Goal: Information Seeking & Learning: Learn about a topic

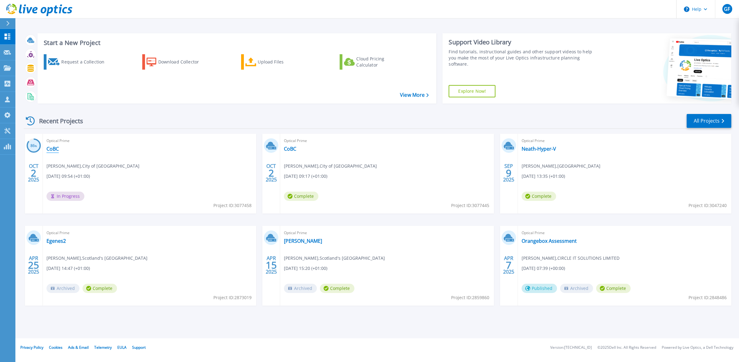
click at [52, 149] on link "CoBC" at bounding box center [53, 149] width 12 height 6
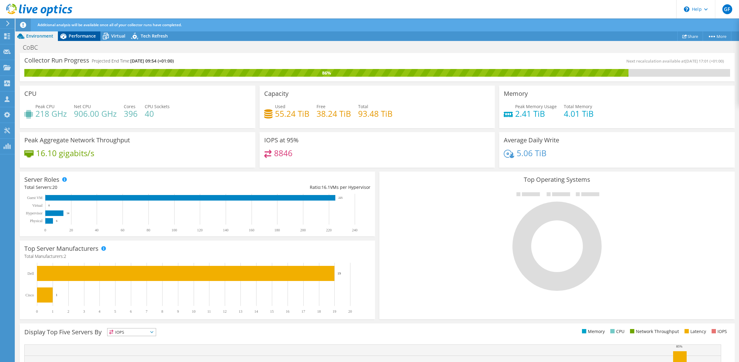
click at [81, 38] on span "Performance" at bounding box center [82, 36] width 27 height 6
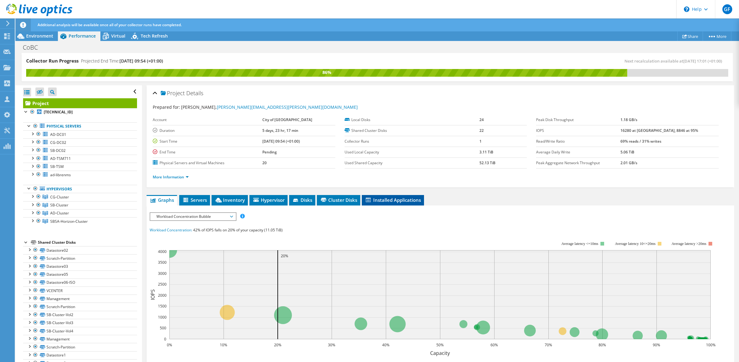
click at [377, 201] on span "Installed Applications" at bounding box center [393, 200] width 56 height 6
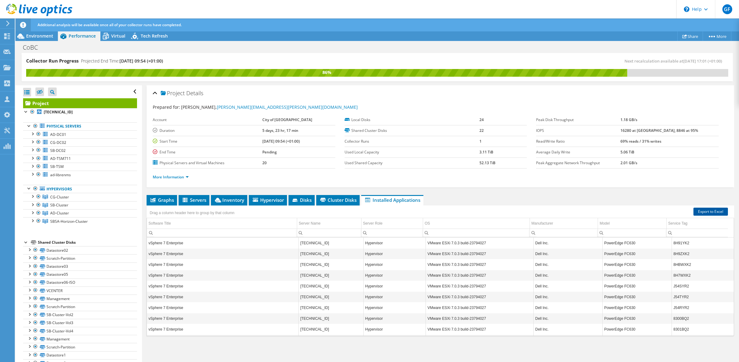
click at [698, 212] on link "Export to Excel" at bounding box center [711, 212] width 35 height 8
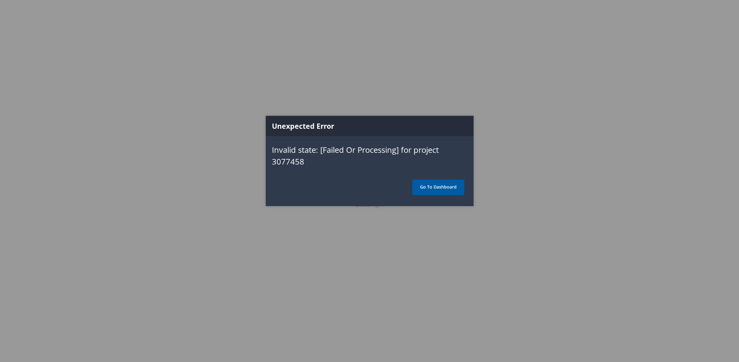
click at [438, 185] on link "Go To Dashboard" at bounding box center [439, 187] width 52 height 15
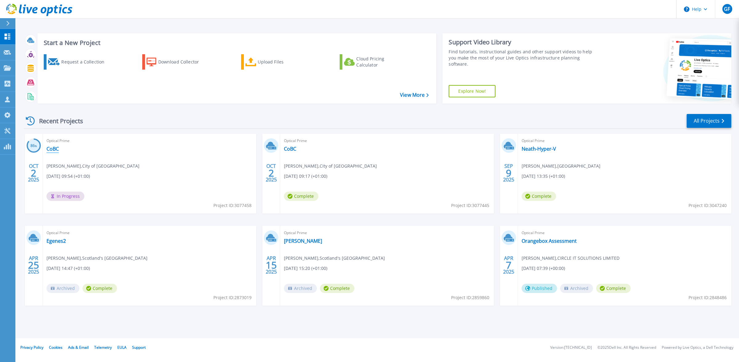
click at [48, 150] on link "CoBC" at bounding box center [53, 149] width 12 height 6
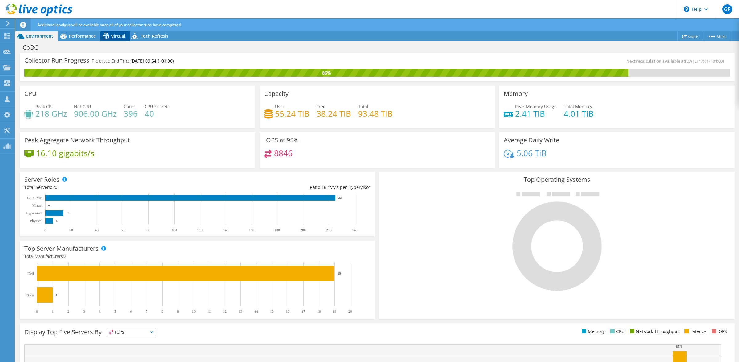
click at [111, 37] on icon at bounding box center [105, 36] width 11 height 11
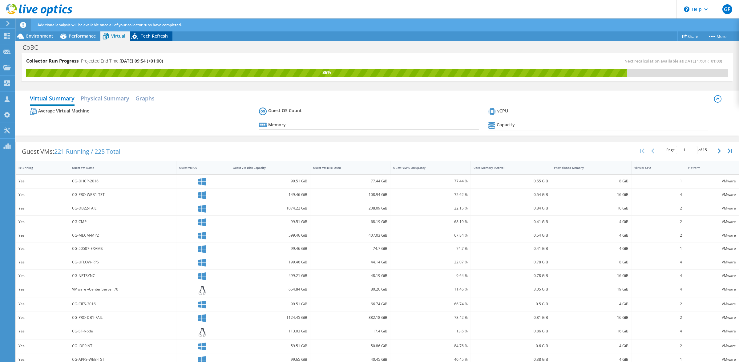
click at [151, 35] on span "Tech Refresh" at bounding box center [154, 36] width 27 height 6
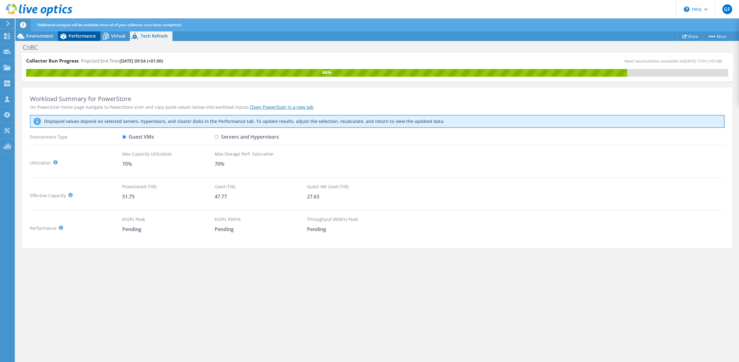
click at [98, 35] on div "Performance" at bounding box center [79, 36] width 43 height 10
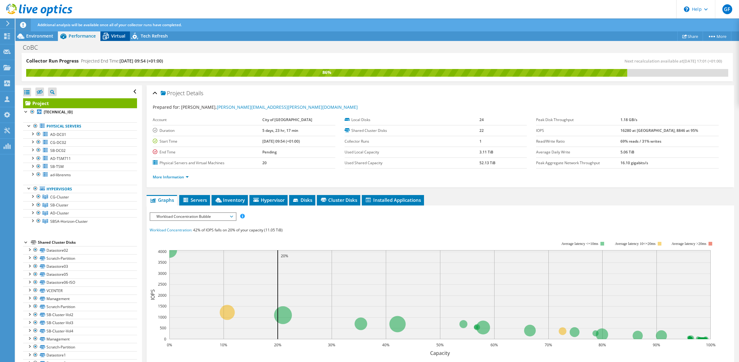
click at [117, 34] on span "Virtual" at bounding box center [118, 36] width 14 height 6
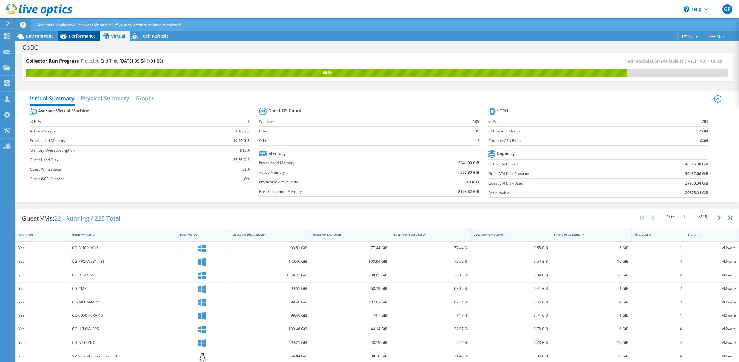
click at [87, 33] on span "Performance" at bounding box center [82, 36] width 27 height 6
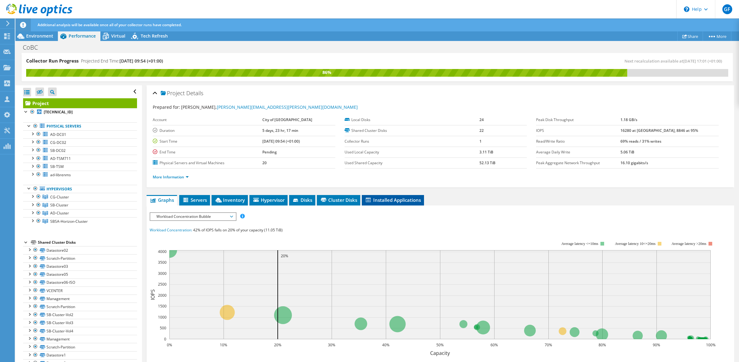
click at [389, 197] on span "Installed Applications" at bounding box center [393, 200] width 56 height 6
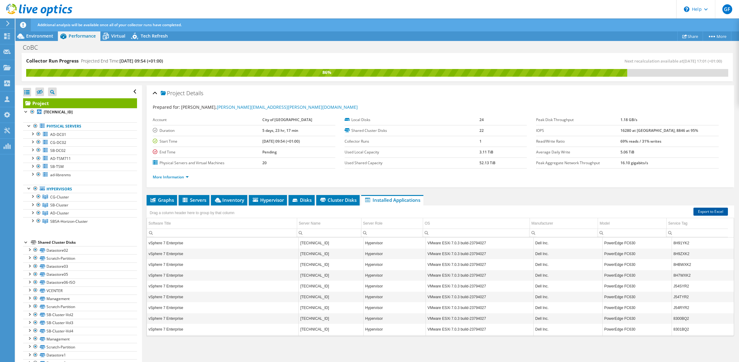
click at [694, 212] on link "Export to Excel" at bounding box center [711, 212] width 35 height 8
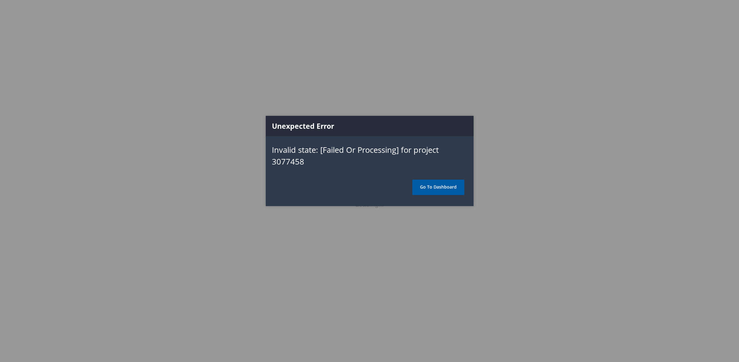
click at [443, 190] on link "Go To Dashboard" at bounding box center [439, 187] width 52 height 15
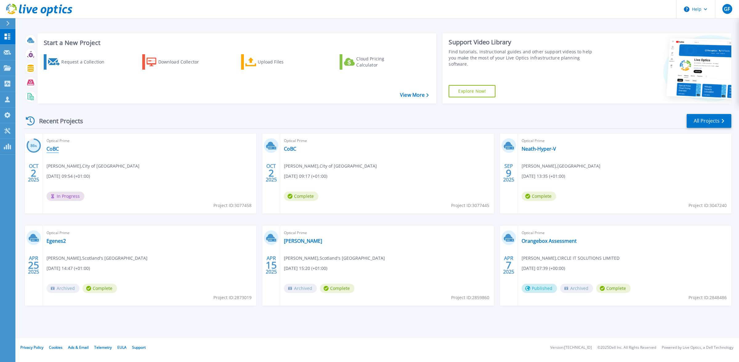
click at [55, 151] on link "CoBC" at bounding box center [53, 149] width 12 height 6
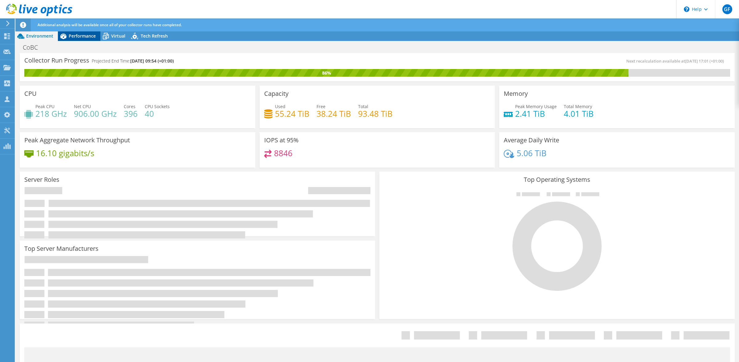
click at [80, 33] on span "Performance" at bounding box center [82, 36] width 27 height 6
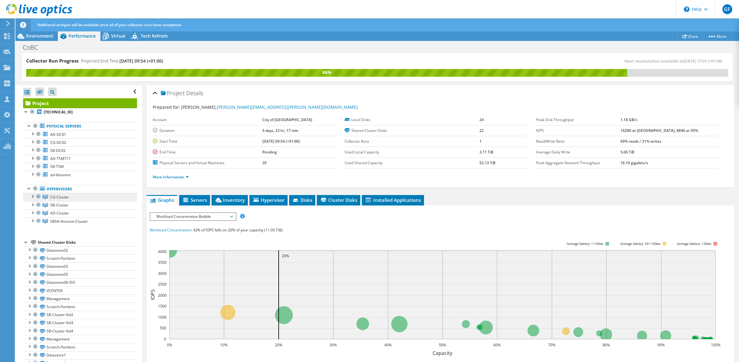
click at [60, 198] on span "CG-Cluster" at bounding box center [59, 196] width 19 height 5
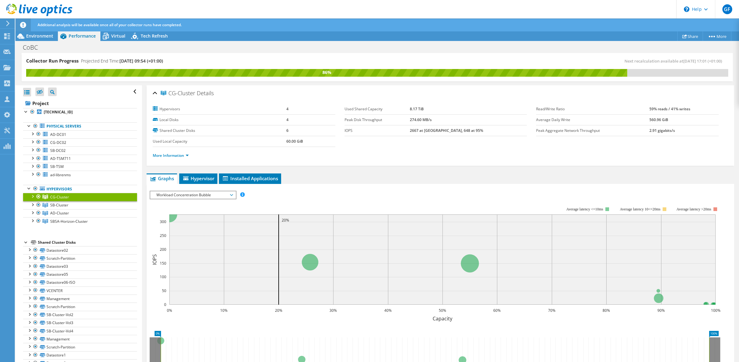
click at [31, 198] on div at bounding box center [32, 196] width 6 height 6
click at [33, 253] on div at bounding box center [32, 253] width 6 height 6
click at [32, 248] on div at bounding box center [32, 245] width 6 height 6
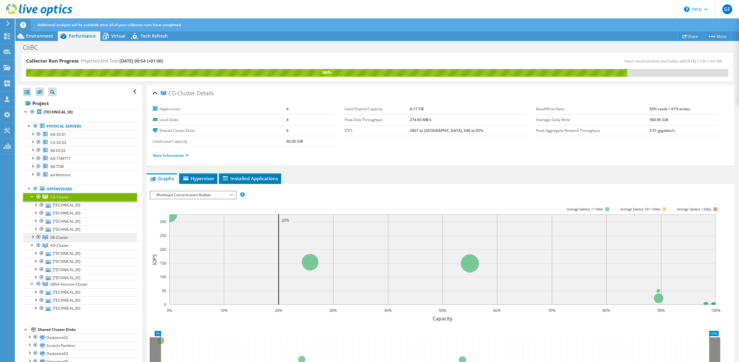
click at [32, 241] on link "SB-Cluster" at bounding box center [80, 237] width 114 height 8
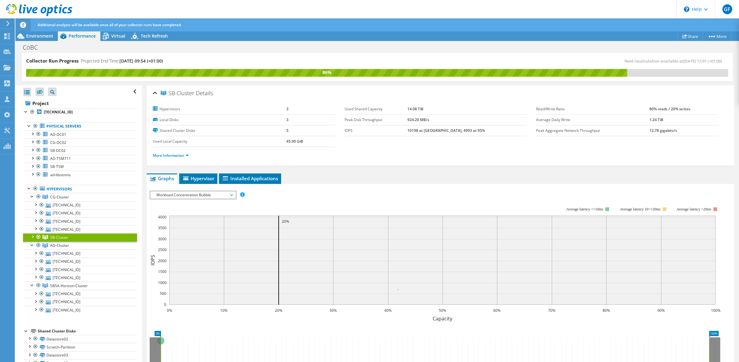
click at [33, 236] on div at bounding box center [32, 236] width 6 height 6
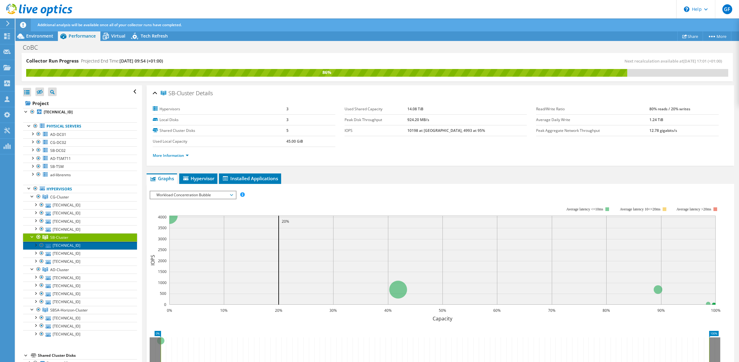
click at [63, 245] on link "[TECHNICAL_ID]" at bounding box center [80, 246] width 114 height 8
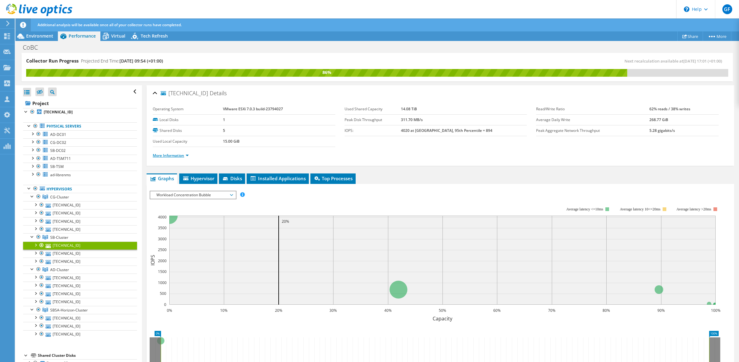
click at [174, 158] on li "More Information" at bounding box center [173, 155] width 40 height 7
click at [174, 157] on link "More Information" at bounding box center [171, 155] width 36 height 5
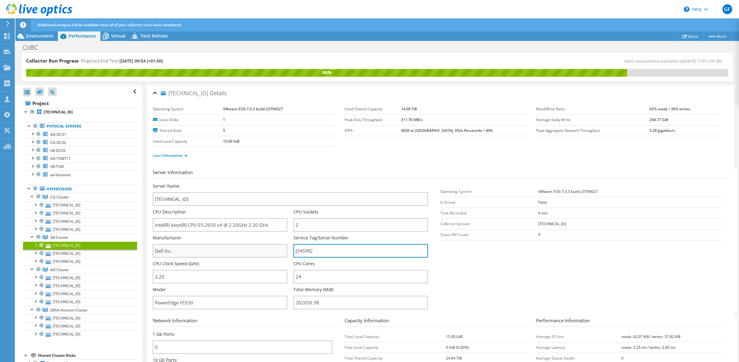
drag, startPoint x: 327, startPoint y: 253, endPoint x: 261, endPoint y: 249, distance: 65.8
click at [261, 183] on div "Server Name [TECHNICAL_ID] CPU Description Intel(R) Xeon(R) CPU E5-2650 v4 @ 2.…" at bounding box center [294, 183] width 282 height 0
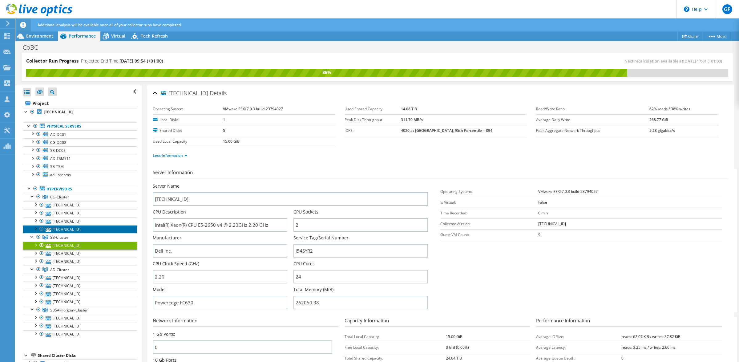
click at [62, 230] on link "[TECHNICAL_ID]" at bounding box center [80, 229] width 114 height 8
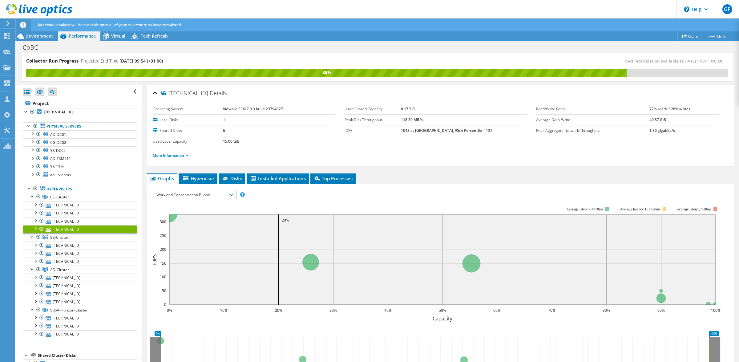
click at [173, 159] on li "More Information" at bounding box center [173, 155] width 40 height 7
click at [173, 157] on link "More Information" at bounding box center [171, 155] width 36 height 5
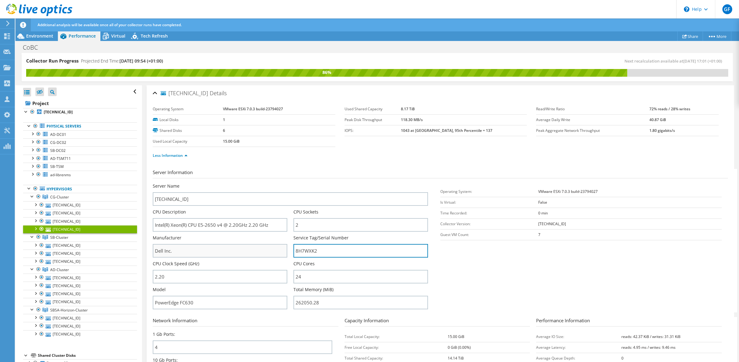
drag, startPoint x: 331, startPoint y: 252, endPoint x: 259, endPoint y: 252, distance: 72.1
click at [259, 183] on div "Server Name [TECHNICAL_ID] CPU Description Intel(R) Xeon(R) CPU E5-2650 v4 @ 2.…" at bounding box center [294, 183] width 282 height 0
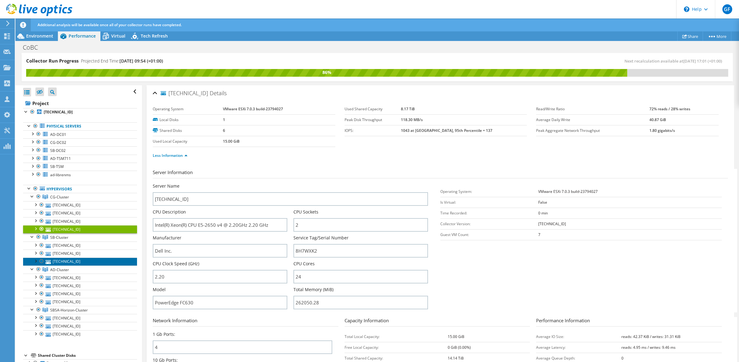
click at [64, 263] on link "[TECHNICAL_ID]" at bounding box center [80, 262] width 114 height 8
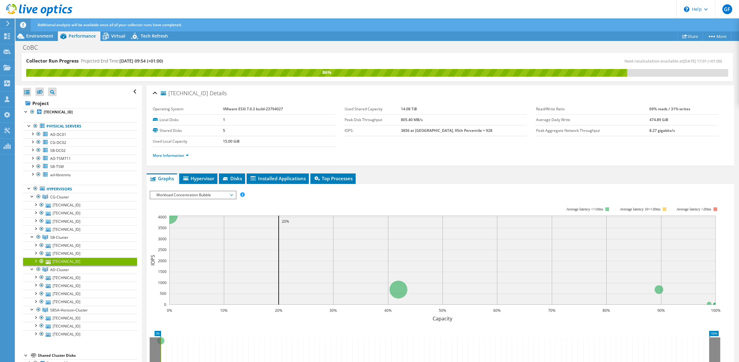
click at [167, 151] on ul "More Information" at bounding box center [441, 155] width 576 height 8
click at [165, 155] on link "More Information" at bounding box center [171, 155] width 36 height 5
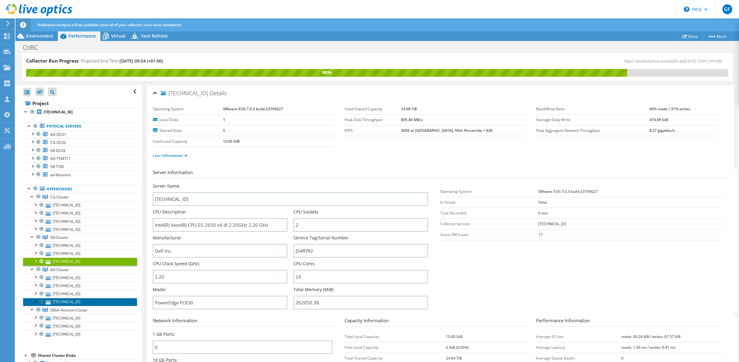
click at [59, 300] on link "[TECHNICAL_ID]" at bounding box center [80, 302] width 114 height 8
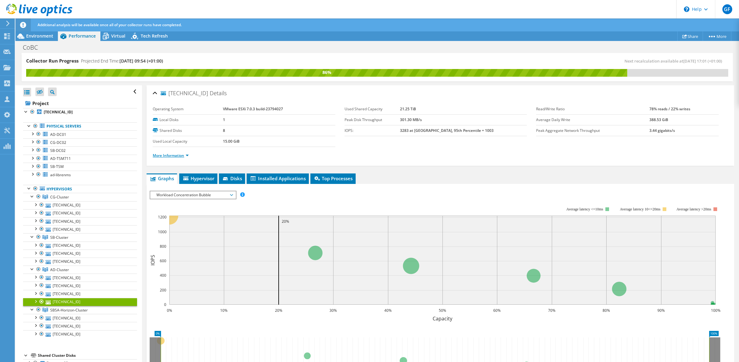
click at [170, 154] on link "More Information" at bounding box center [171, 155] width 36 height 5
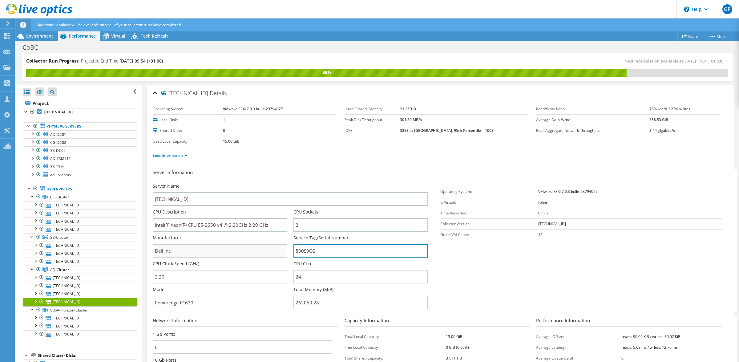
drag, startPoint x: 321, startPoint y: 253, endPoint x: 266, endPoint y: 246, distance: 55.3
click at [266, 183] on div "Server Name [TECHNICAL_ID] CPU Description Intel(R) Xeon(R) CPU E5-2650 v4 @ 2.…" at bounding box center [294, 183] width 282 height 0
